Goal: Information Seeking & Learning: Check status

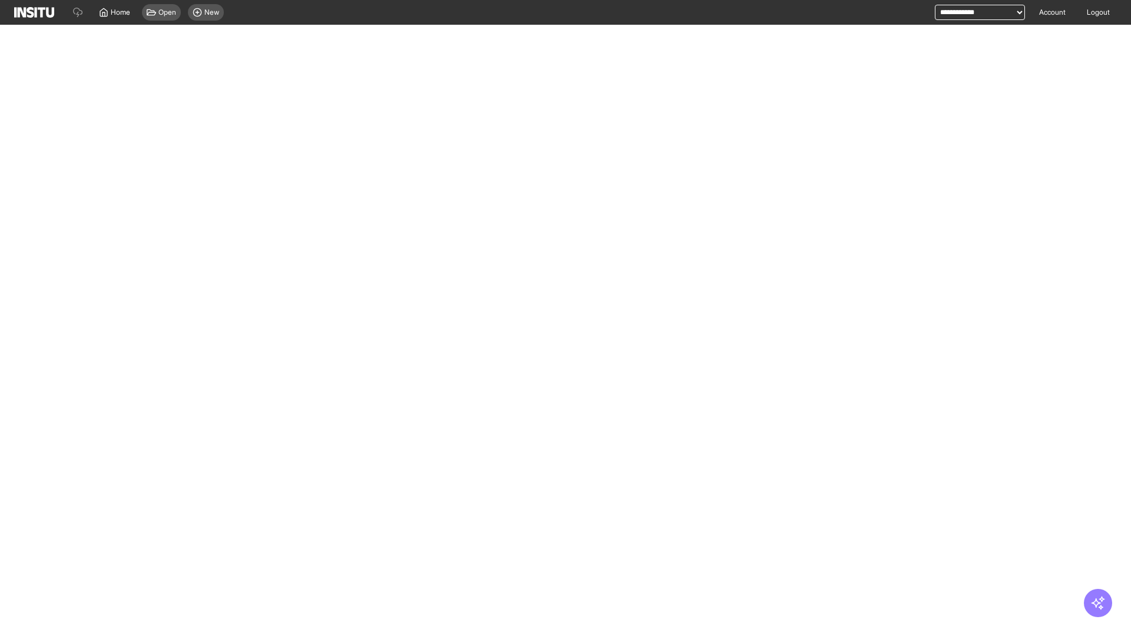
select select "**"
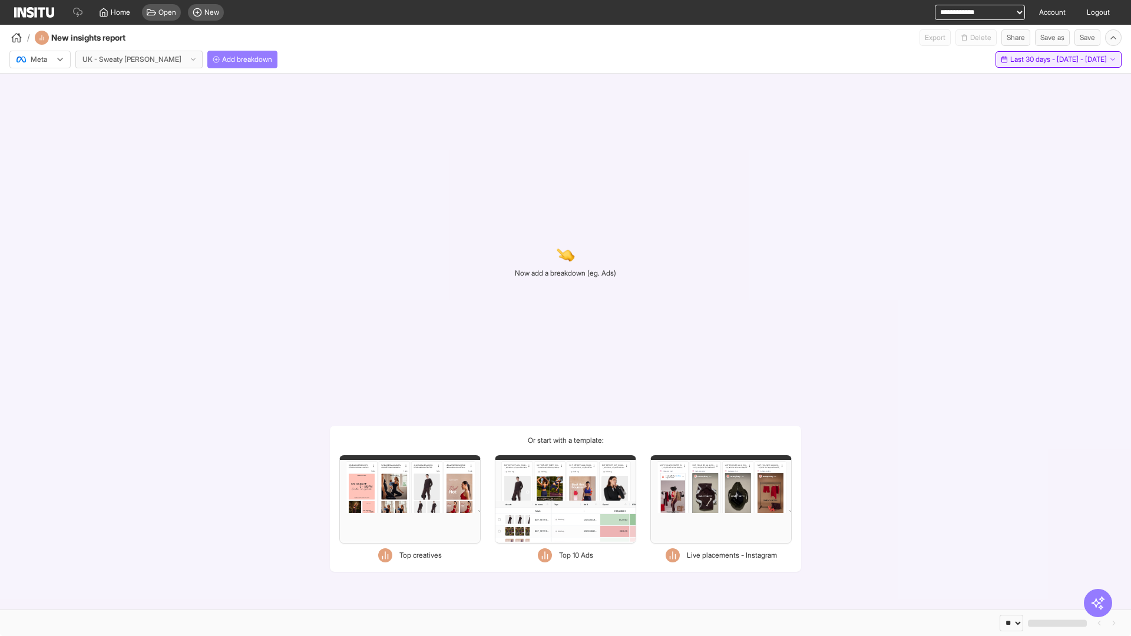
click at [1031, 59] on span "Last 30 days - [DATE] - [DATE]" at bounding box center [1058, 59] width 97 height 9
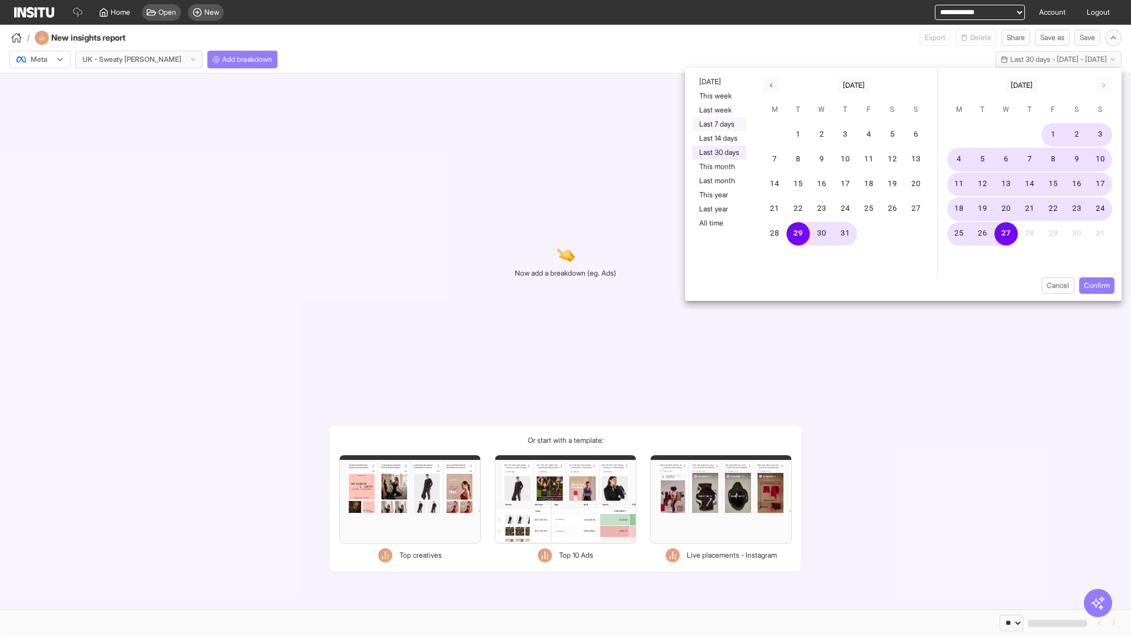
click at [718, 124] on button "Last 7 days" at bounding box center [719, 124] width 54 height 14
